Goal: Information Seeking & Learning: Understand process/instructions

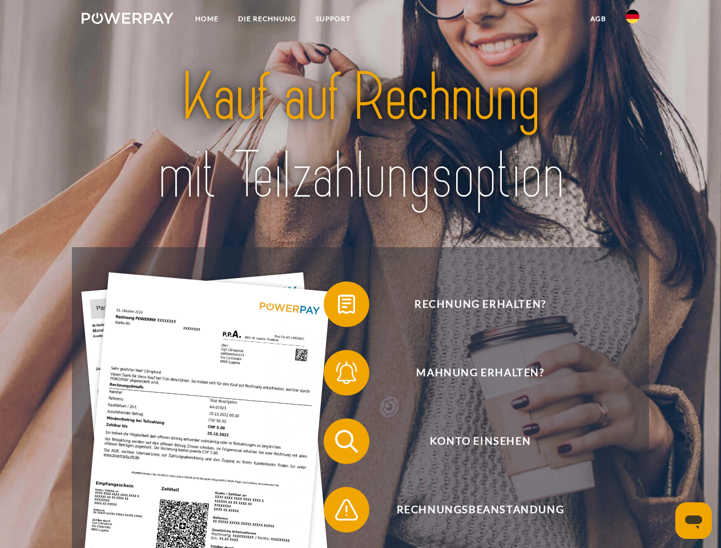
click at [127, 20] on img at bounding box center [128, 18] width 92 height 11
click at [633, 20] on img at bounding box center [633, 17] width 14 height 14
click at [598, 19] on link "agb" at bounding box center [598, 19] width 35 height 21
click at [338, 307] on span at bounding box center [329, 304] width 57 height 57
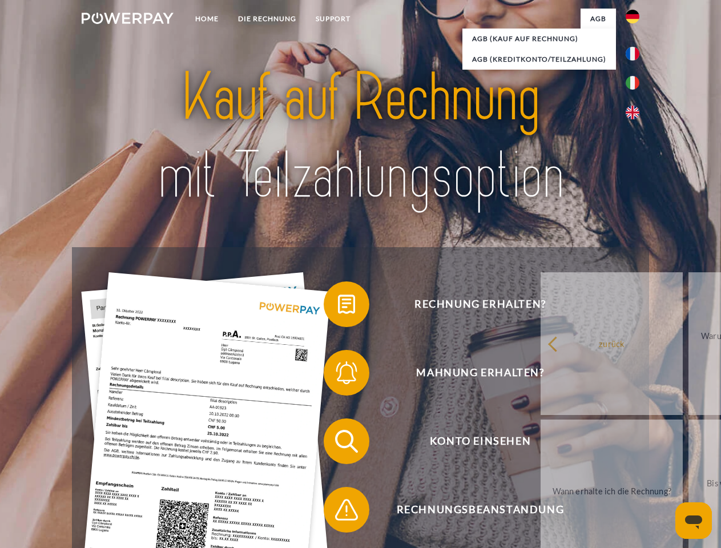
click at [338, 375] on span at bounding box center [329, 372] width 57 height 57
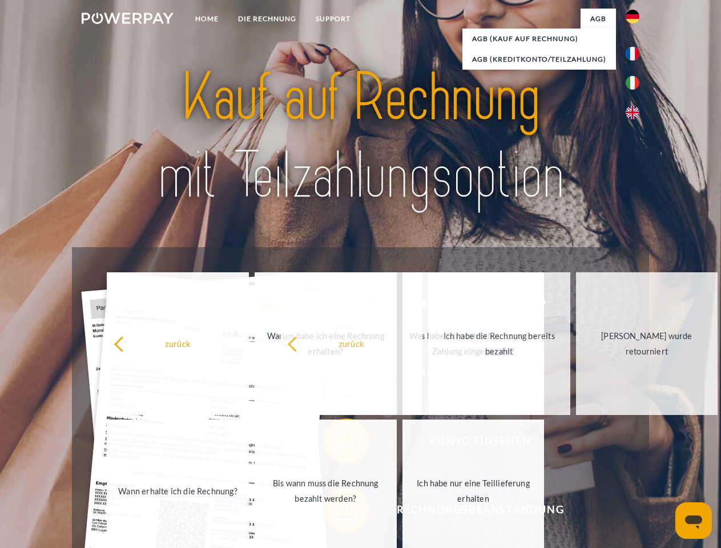
click at [338, 512] on span at bounding box center [329, 509] width 57 height 57
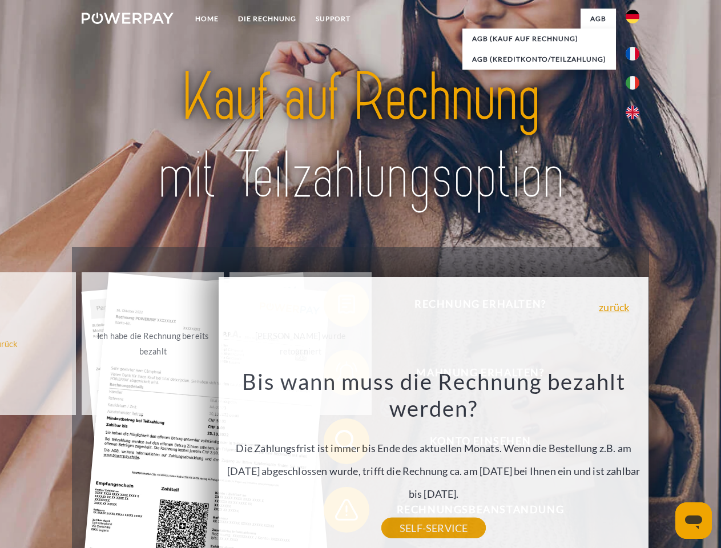
click at [694, 521] on icon "Messaging-Fenster öffnen" at bounding box center [693, 523] width 17 height 14
